Goal: Information Seeking & Learning: Understand process/instructions

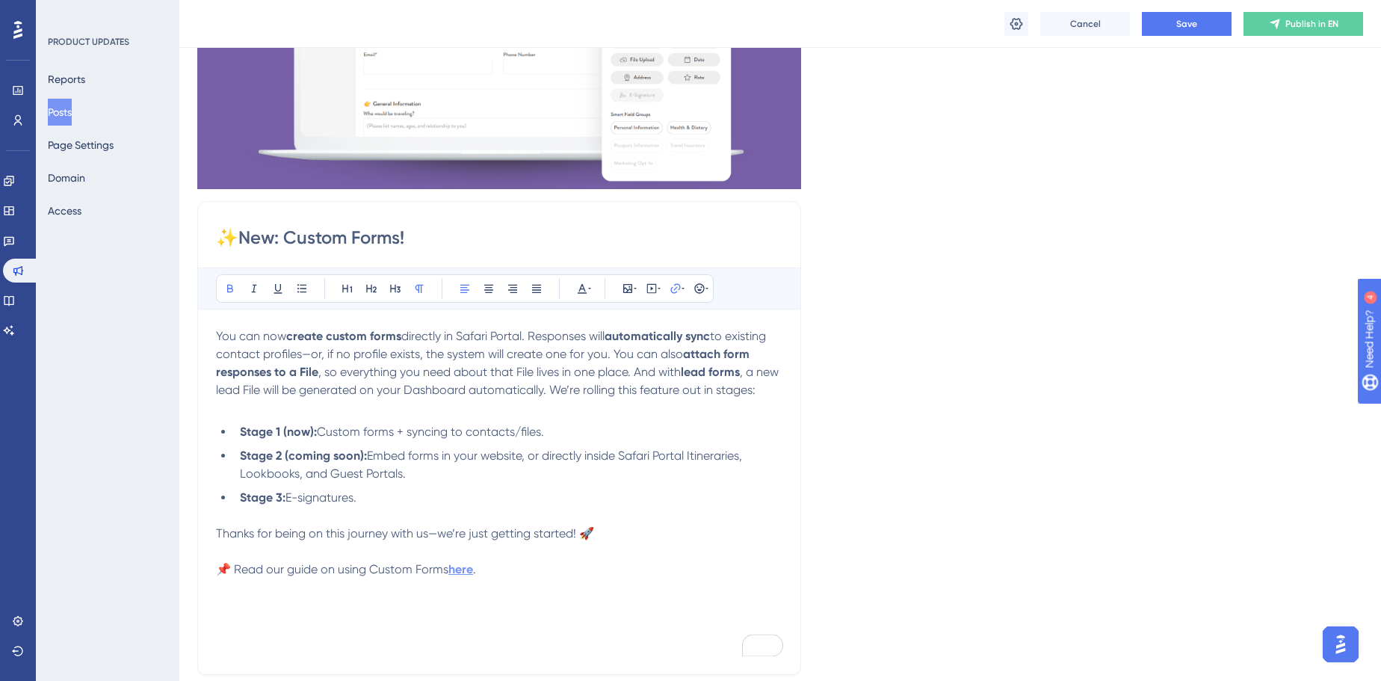
click at [457, 576] on strong "here" at bounding box center [460, 569] width 25 height 14
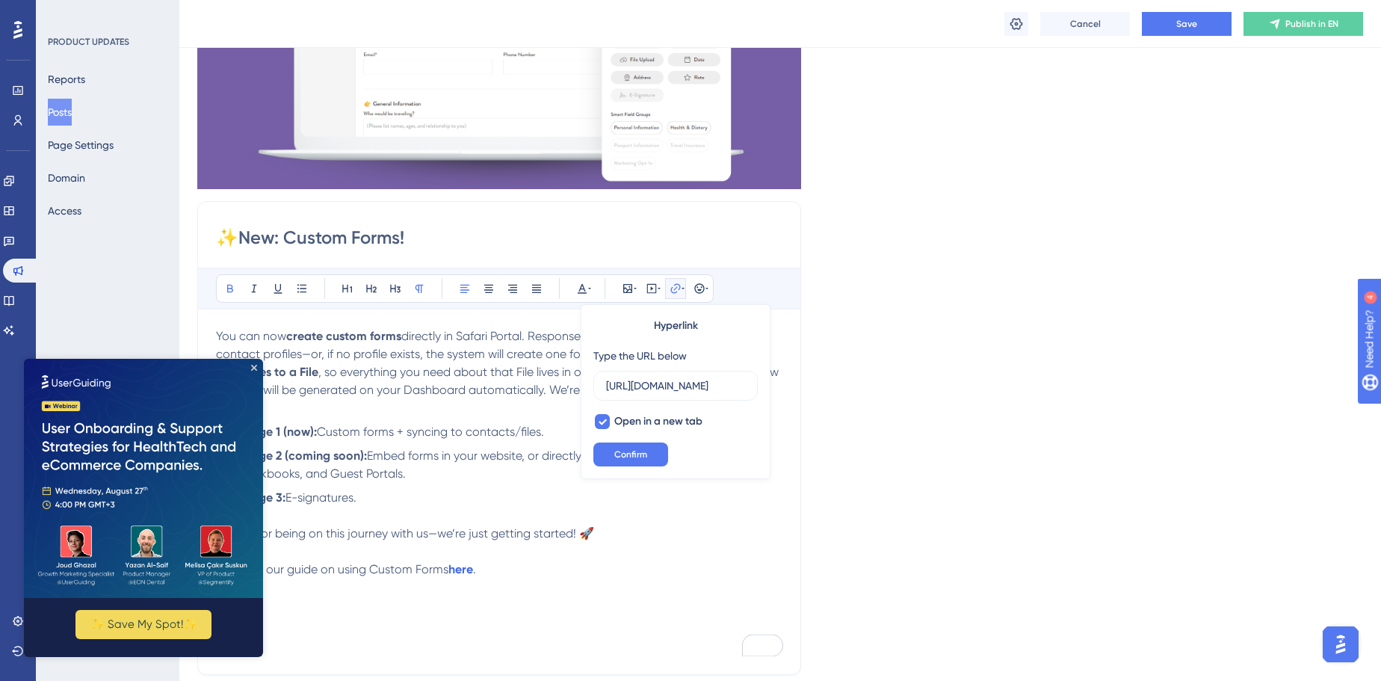
click at [972, 443] on div "Language English (Default) Insert an Image Delete ✨New: Custom Forms! Bold Ital…" at bounding box center [779, 291] width 1165 height 934
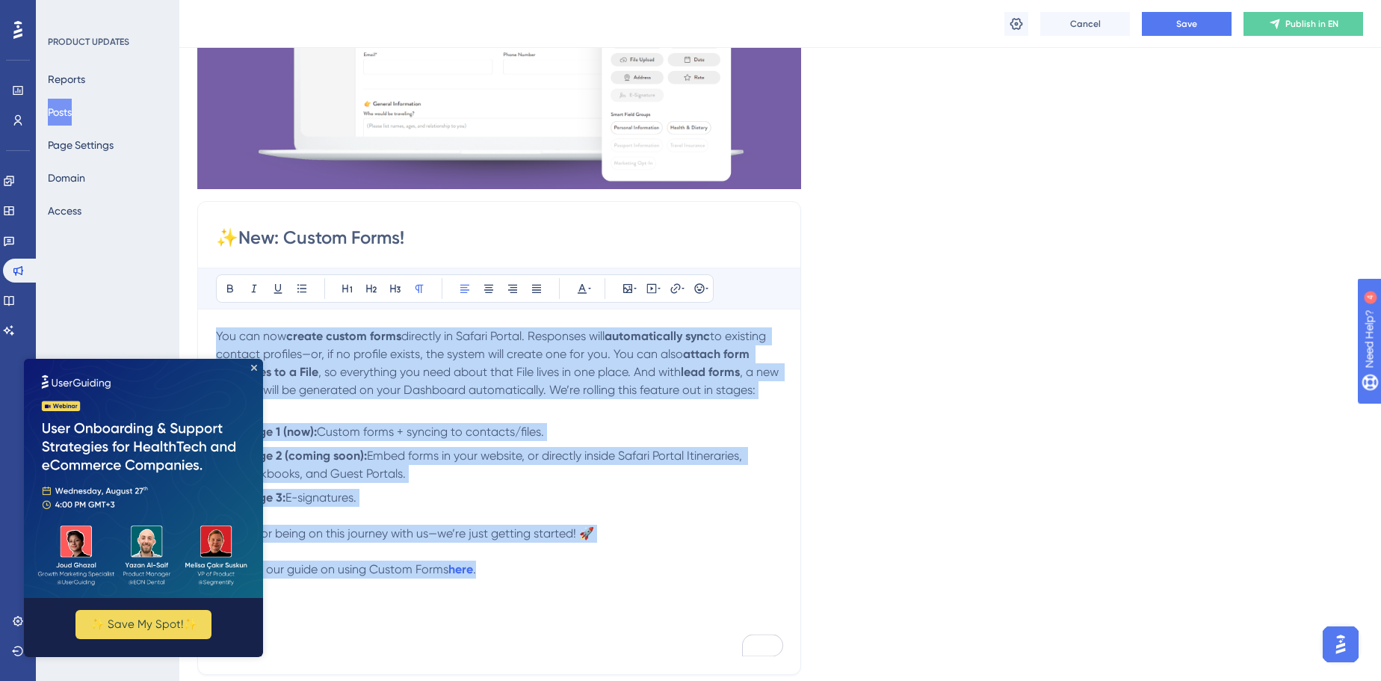
drag, startPoint x: 549, startPoint y: 589, endPoint x: 193, endPoint y: 314, distance: 450.5
click at [193, 314] on div "Performance Users Engagement Widgets Feedback Product Updates Knowledge Base AI…" at bounding box center [779, 519] width 1201 height 1581
copy div "You can now create custom forms directly in Safari Portal. Responses will autom…"
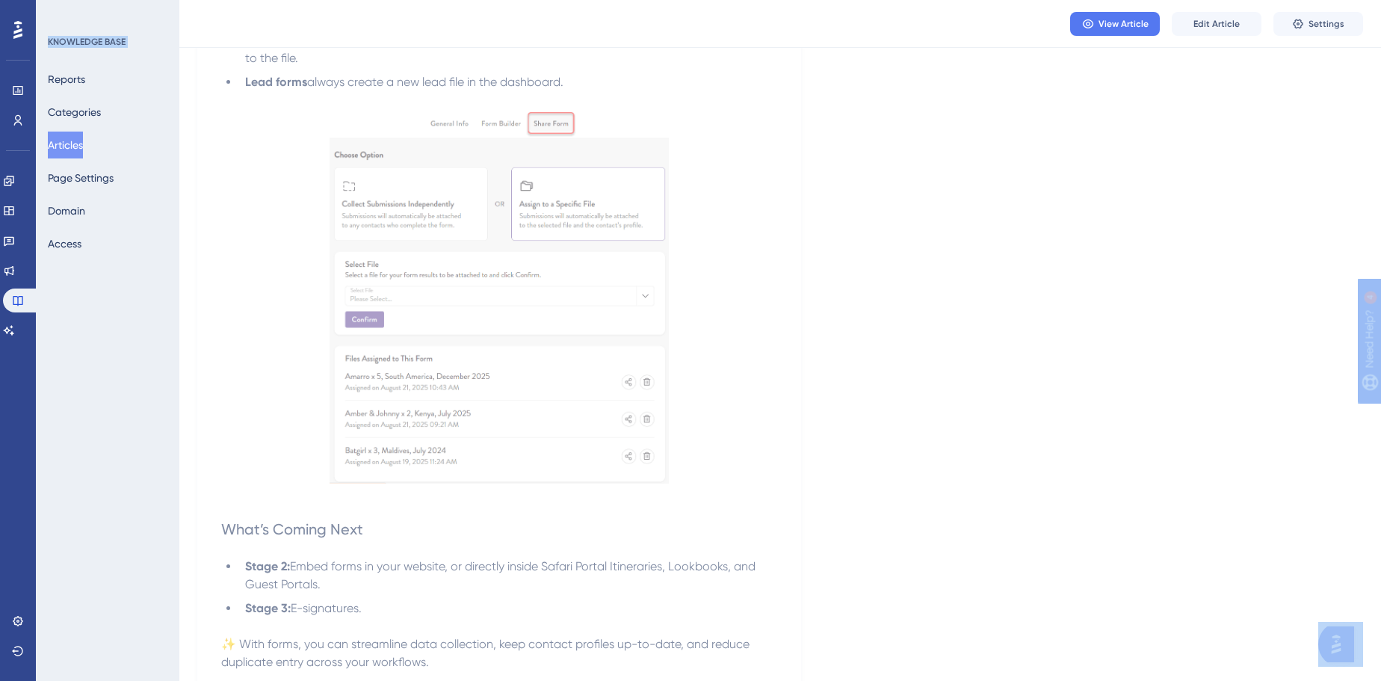
scroll to position [2795, 0]
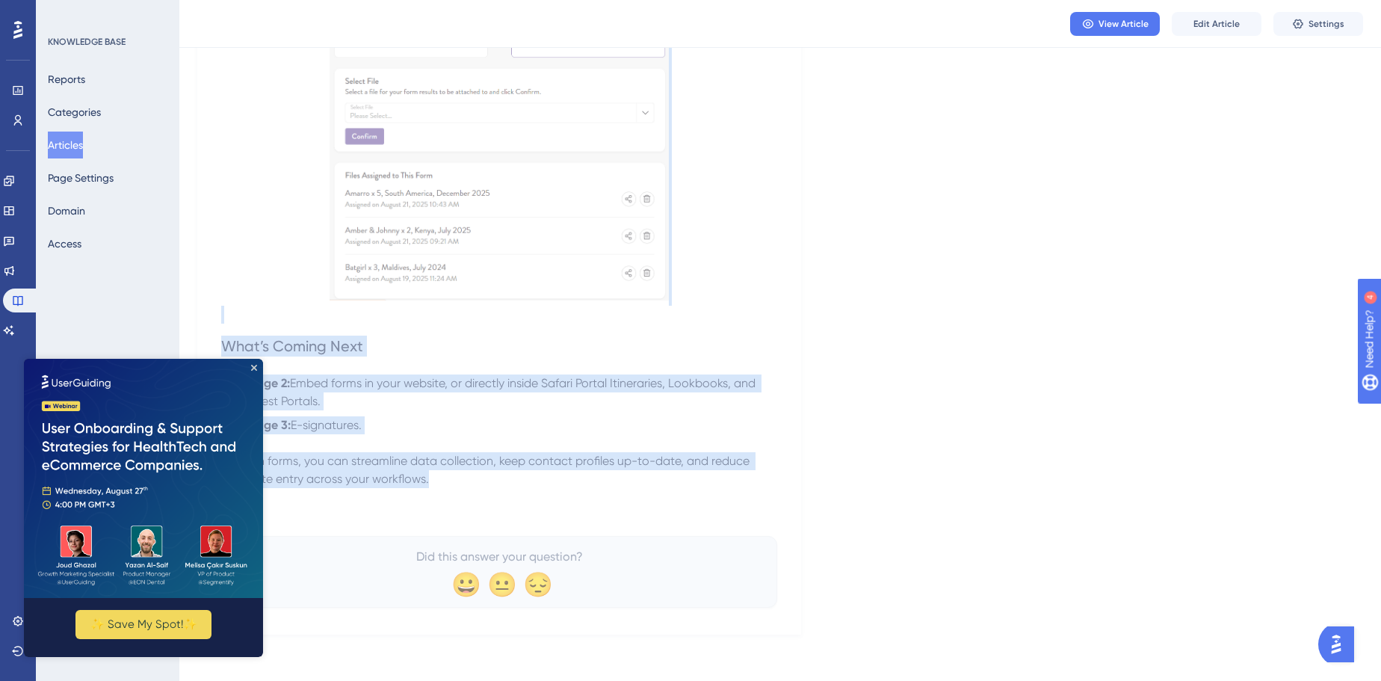
drag, startPoint x: 213, startPoint y: 202, endPoint x: 629, endPoint y: 468, distance: 494.2
copy div "Custom Forms in Safari Portal How to create, customize, and share different typ…"
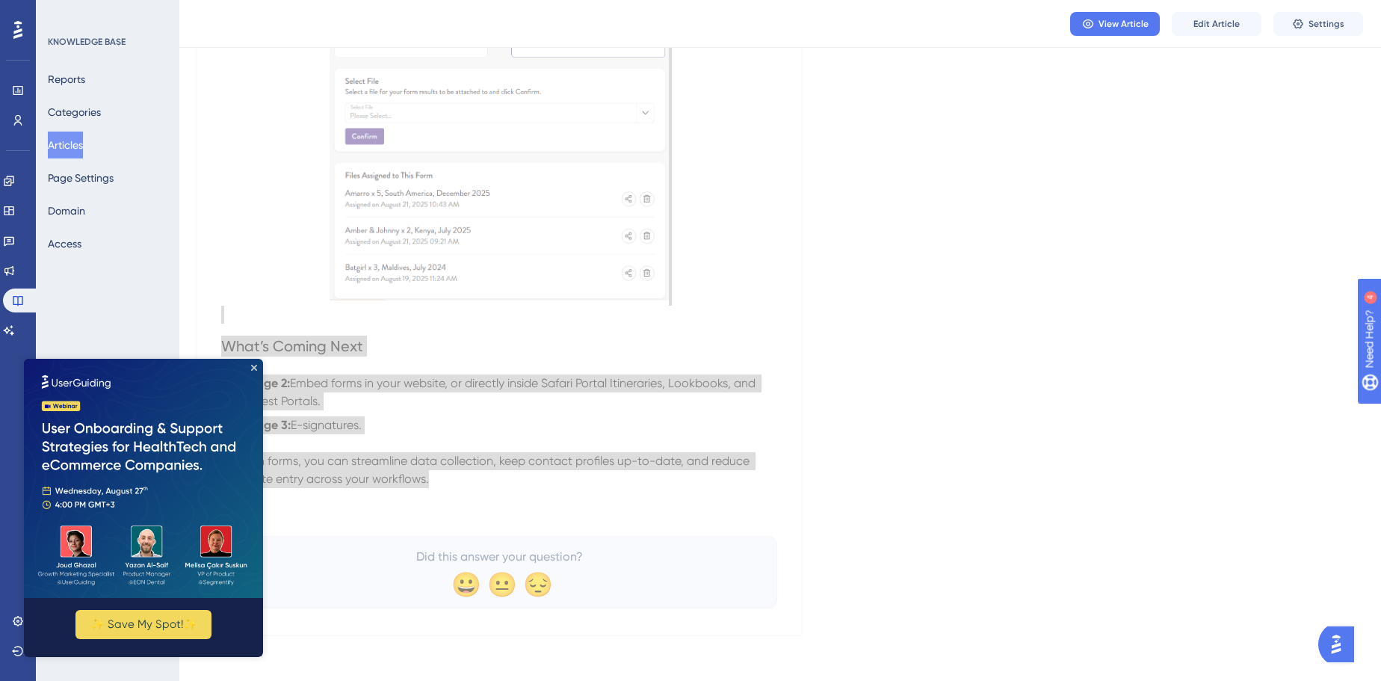
click at [250, 368] on img at bounding box center [143, 478] width 239 height 239
click at [253, 369] on icon "Close Preview" at bounding box center [254, 368] width 6 height 6
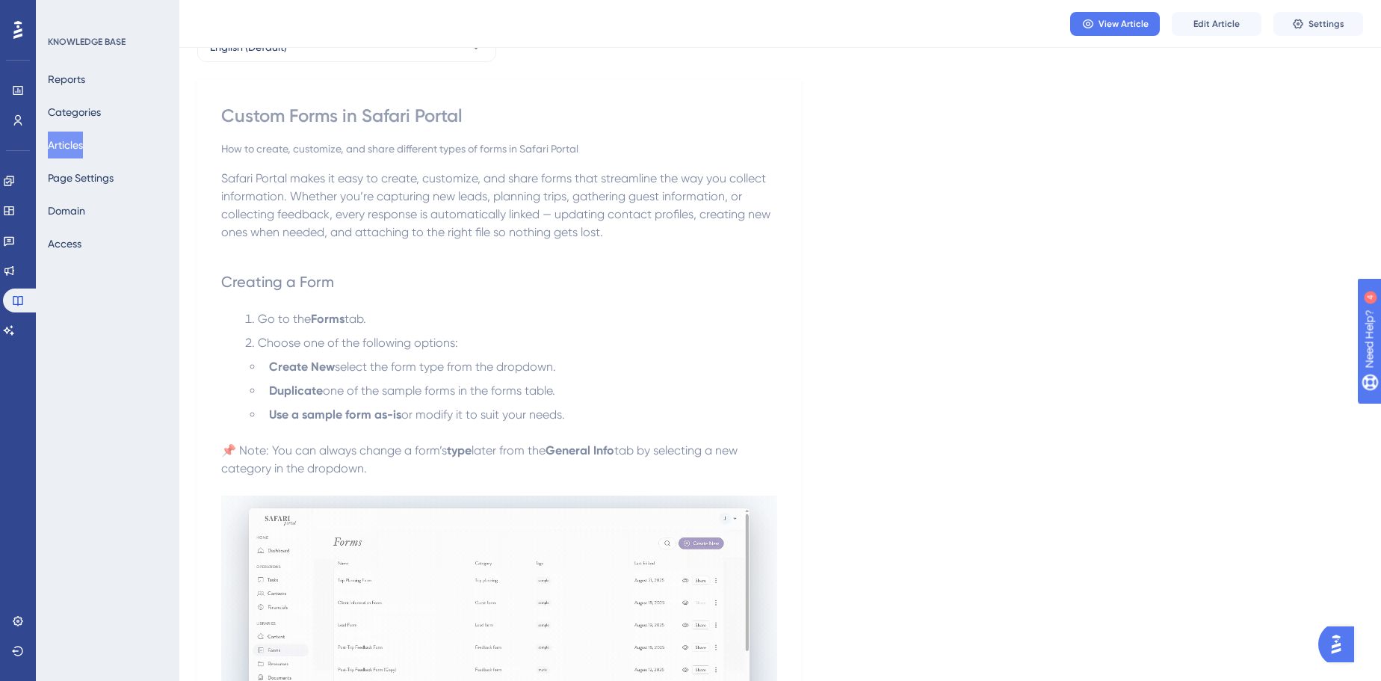
scroll to position [0, 0]
